Goal: Transaction & Acquisition: Purchase product/service

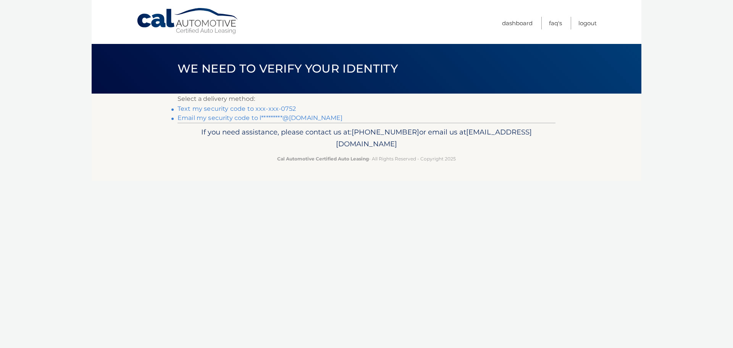
click at [204, 111] on link "Text my security code to xxx-xxx-0752" at bounding box center [237, 108] width 118 height 7
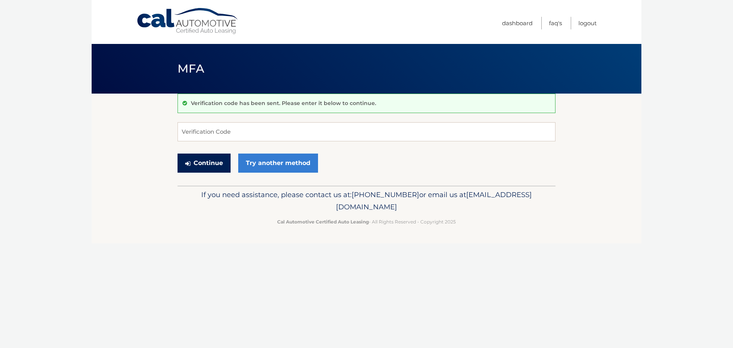
click at [205, 163] on button "Continue" at bounding box center [204, 162] width 53 height 19
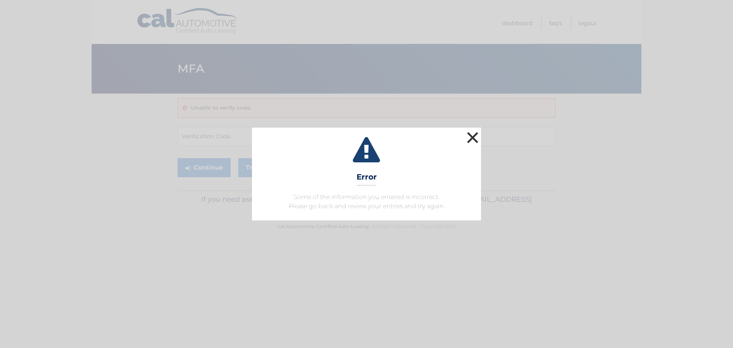
click at [478, 139] on button "×" at bounding box center [472, 137] width 15 height 15
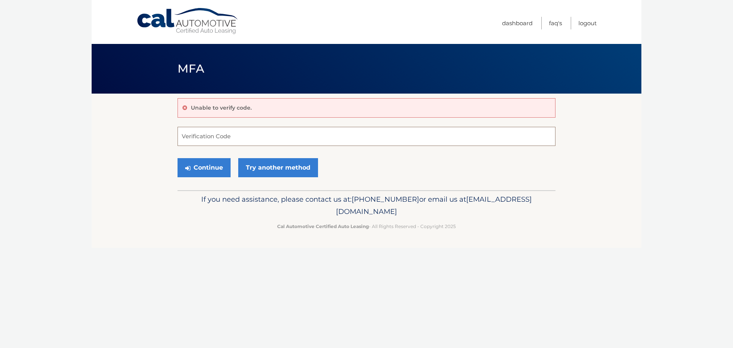
click at [241, 131] on input "Verification Code" at bounding box center [367, 136] width 378 height 19
type input "876230"
click at [215, 174] on button "Continue" at bounding box center [204, 167] width 53 height 19
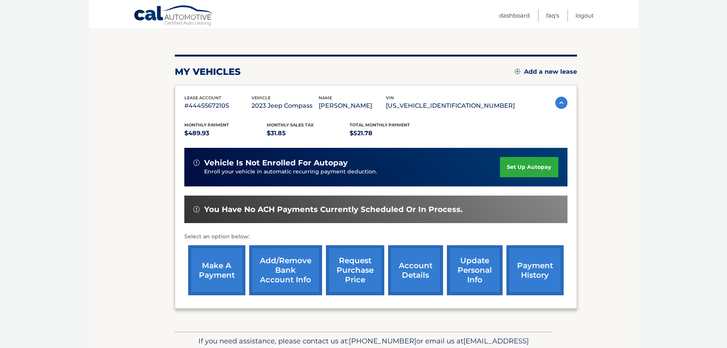
scroll to position [76, 0]
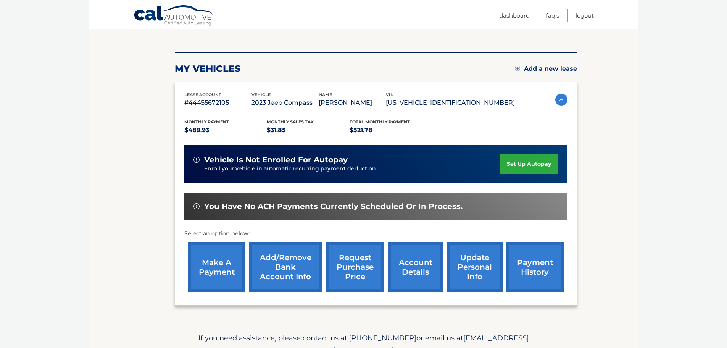
click at [205, 279] on link "make a payment" at bounding box center [216, 267] width 57 height 50
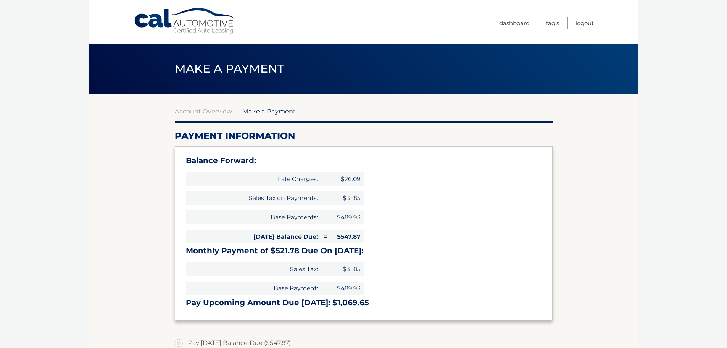
select select "NjE5NDFmM2EtNmRlMi00Y2JkLTljNDgtNjFhNDBjZDNiNTQz"
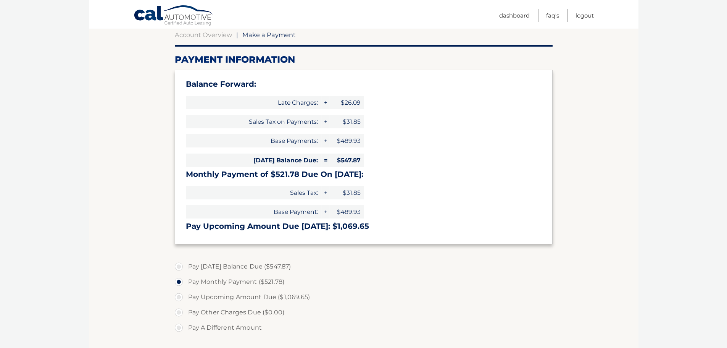
scroll to position [115, 0]
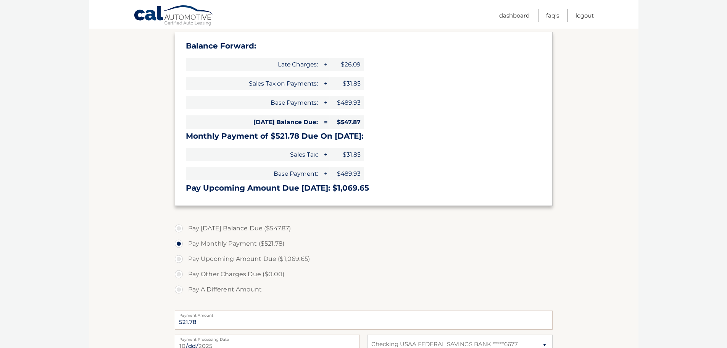
drag, startPoint x: 182, startPoint y: 258, endPoint x: 202, endPoint y: 265, distance: 21.1
click at [182, 258] on label "Pay Upcoming Amount Due ($1,069.65)" at bounding box center [364, 258] width 378 height 15
click at [182, 258] on input "Pay Upcoming Amount Due ($1,069.65)" at bounding box center [182, 257] width 8 height 12
radio input "true"
type input "1069.65"
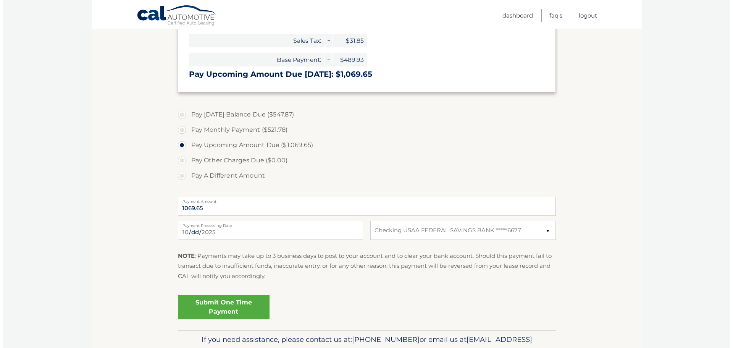
scroll to position [229, 0]
click at [193, 300] on link "Submit One Time Payment" at bounding box center [221, 306] width 92 height 24
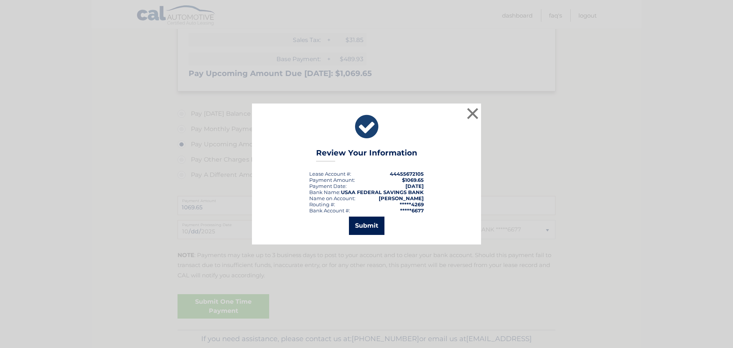
click at [371, 227] on button "Submit" at bounding box center [367, 225] width 36 height 18
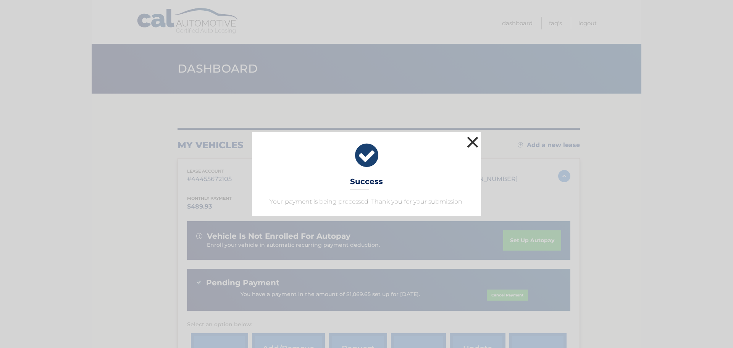
click at [476, 148] on button "×" at bounding box center [472, 141] width 15 height 15
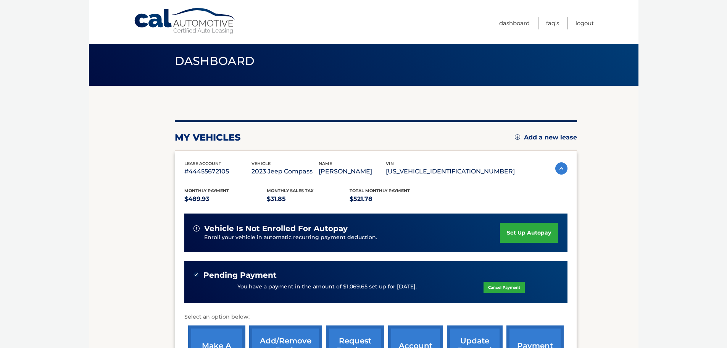
scroll to position [129, 0]
